Goal: Transaction & Acquisition: Purchase product/service

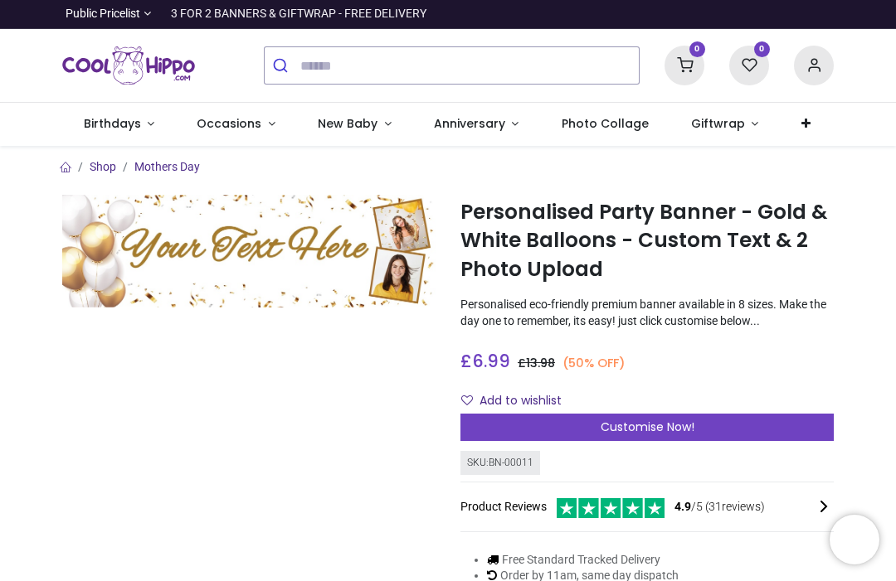
click at [253, 129] on span "Occasions" at bounding box center [229, 123] width 65 height 17
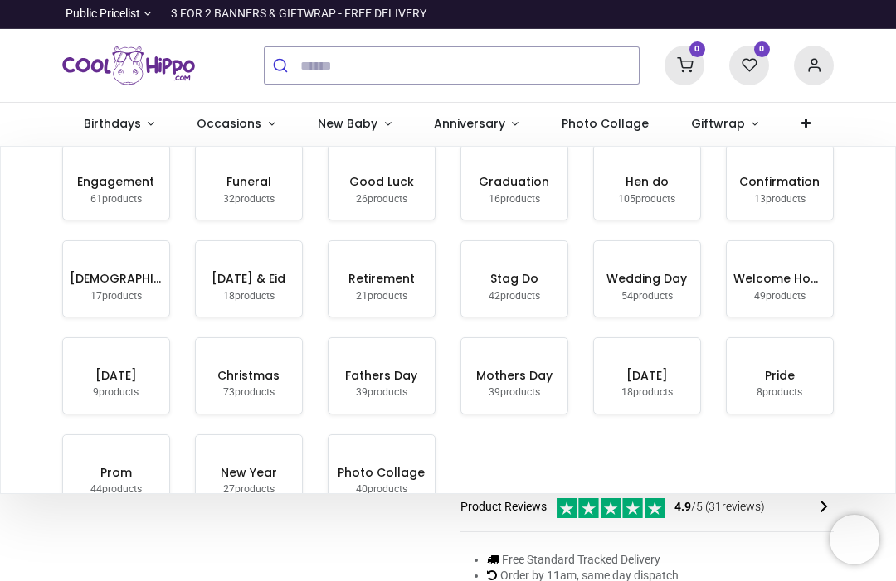
scroll to position [8, 0]
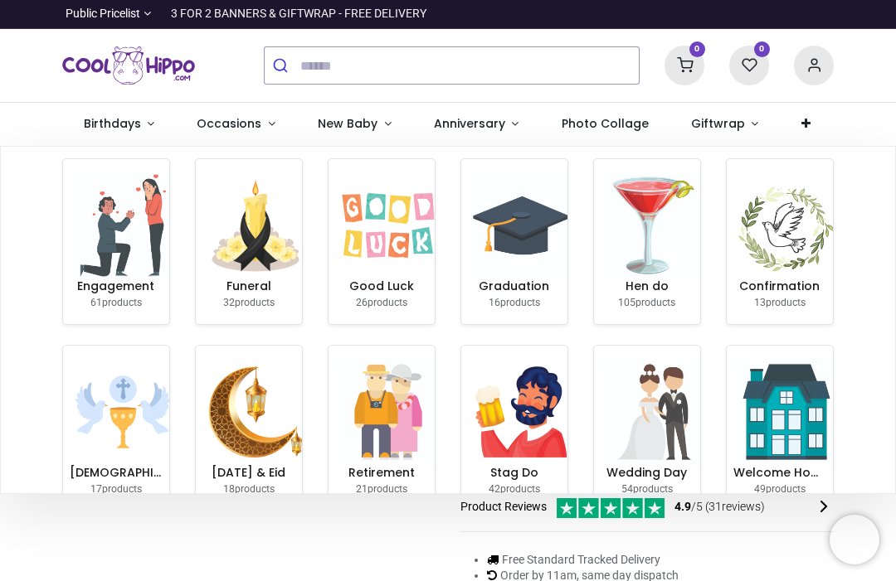
click at [383, 274] on img at bounding box center [388, 225] width 106 height 106
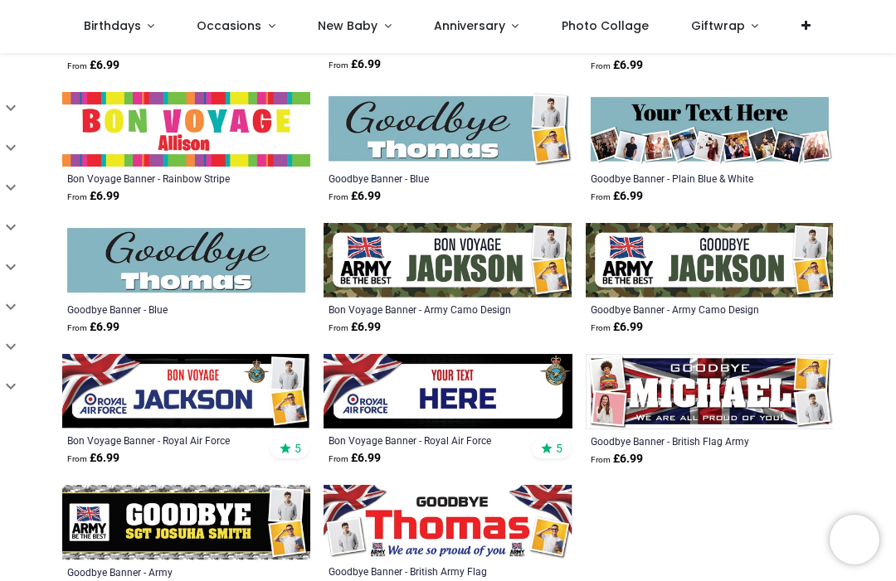
scroll to position [909, 0]
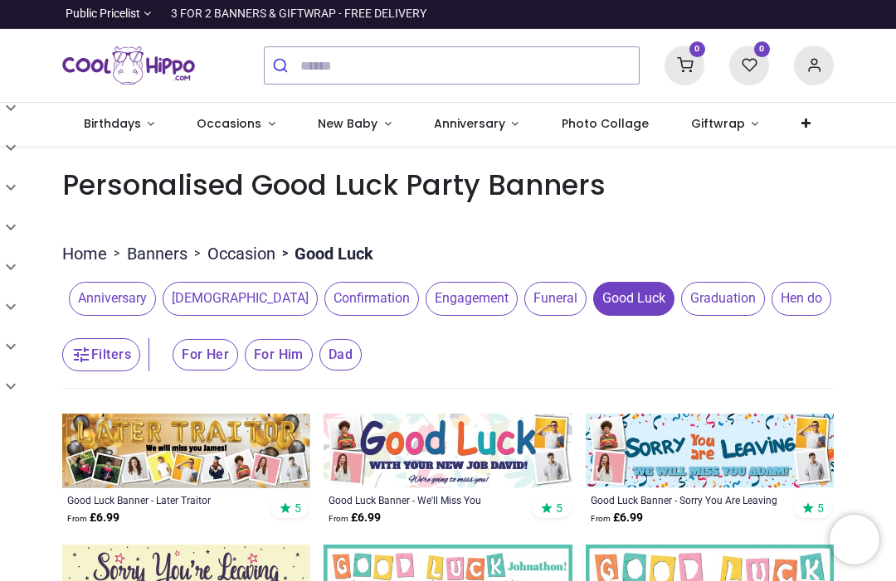
scroll to position [-1, 0]
